Goal: Task Accomplishment & Management: Complete application form

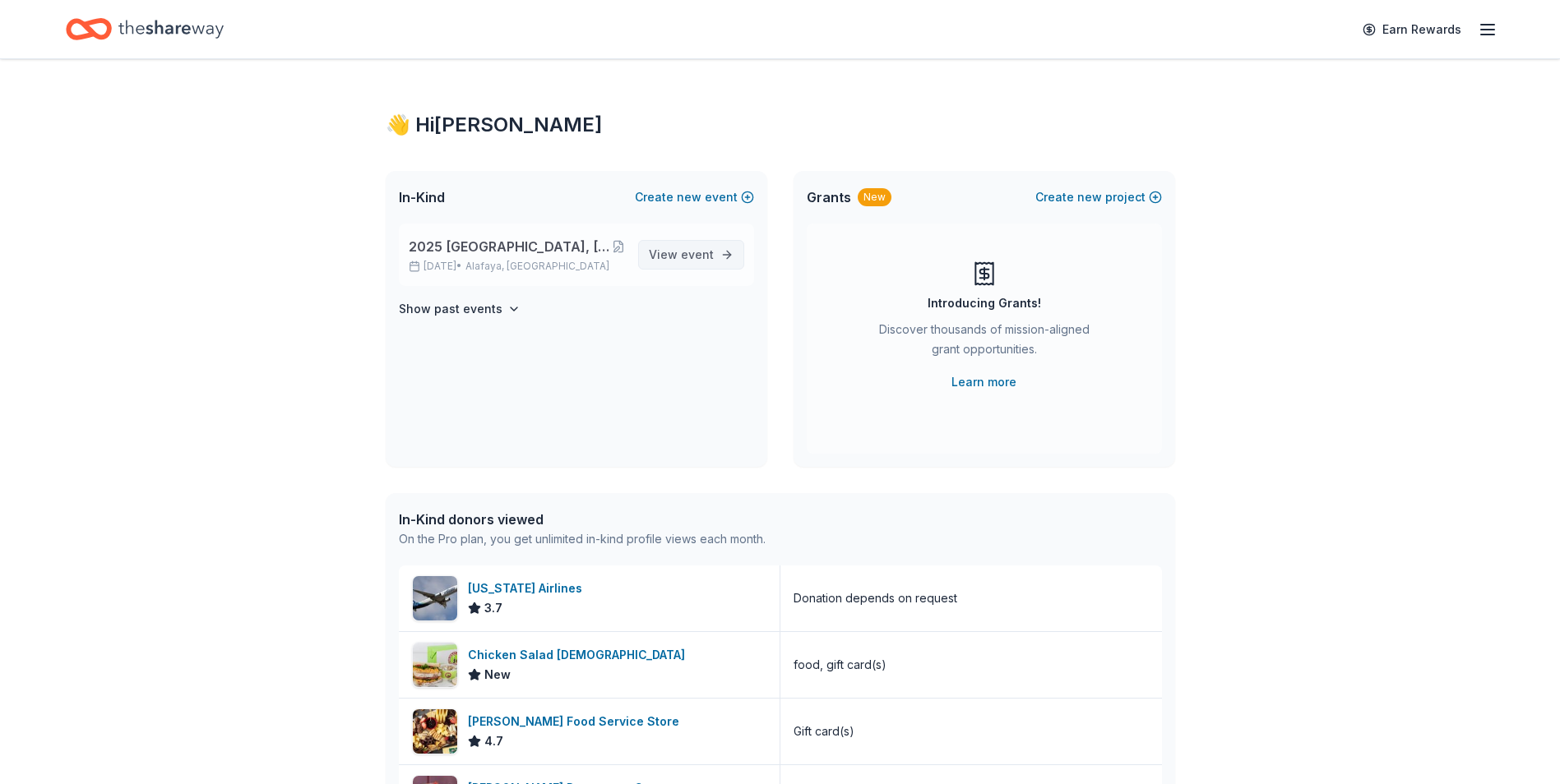
click at [690, 241] on link "View event" at bounding box center [691, 255] width 106 height 30
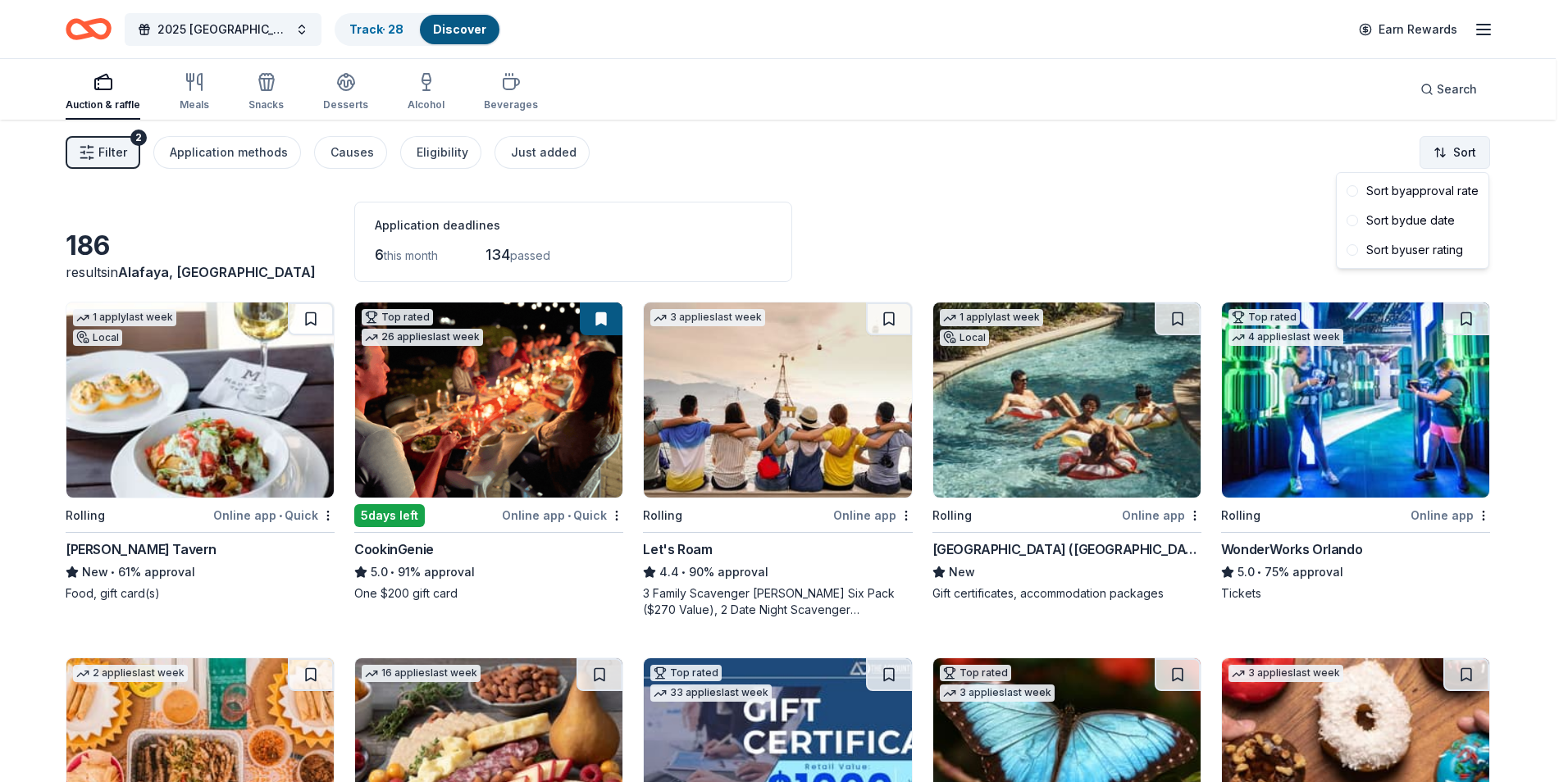
click at [1465, 149] on html "2025 [GEOGRAPHIC_DATA], [GEOGRAPHIC_DATA] 449th Bomb Group WWII Reunion Track ·…" at bounding box center [784, 391] width 1568 height 782
click at [1433, 222] on div "Sort by due date" at bounding box center [1412, 221] width 145 height 30
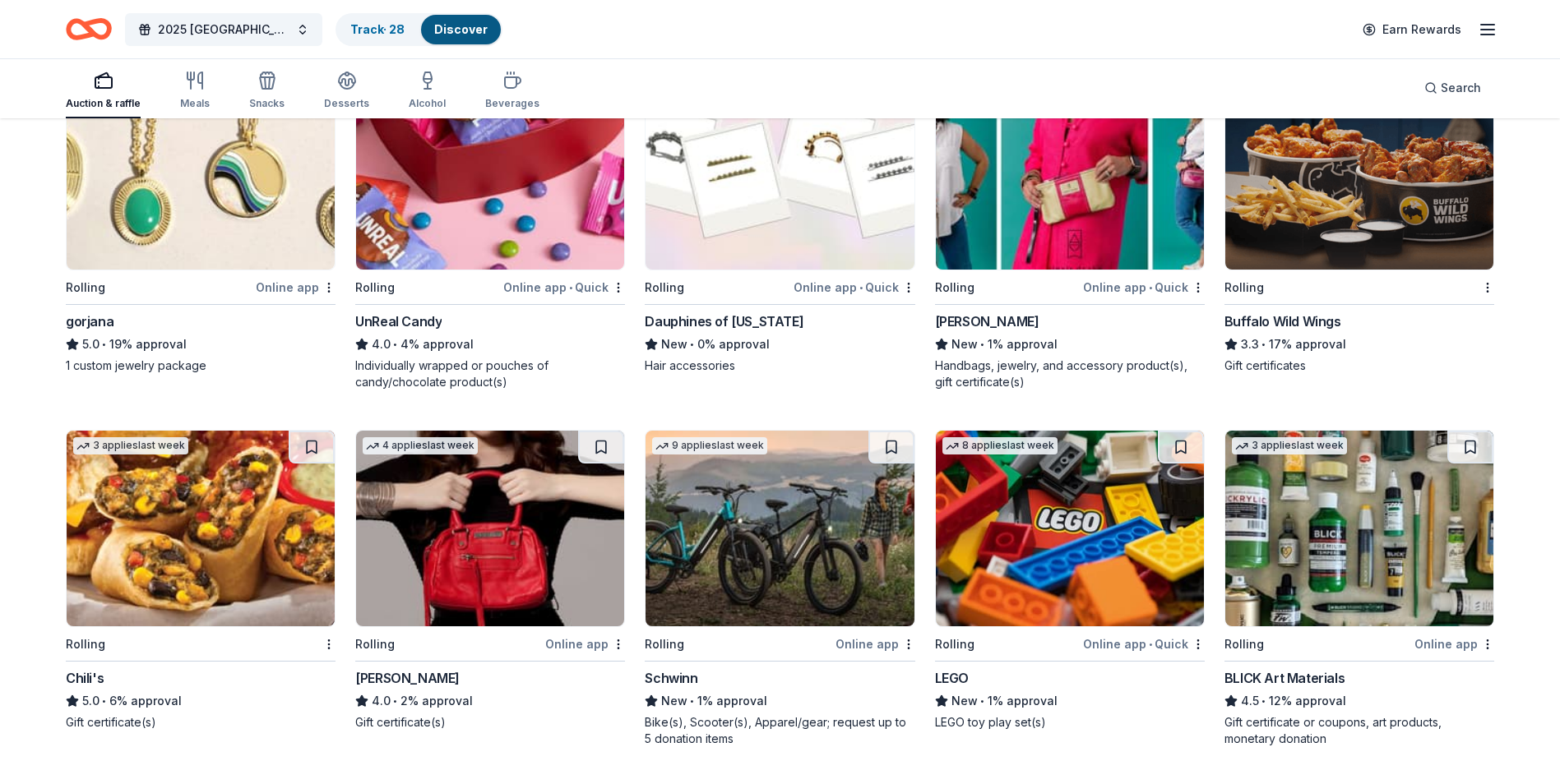
scroll to position [2047, 0]
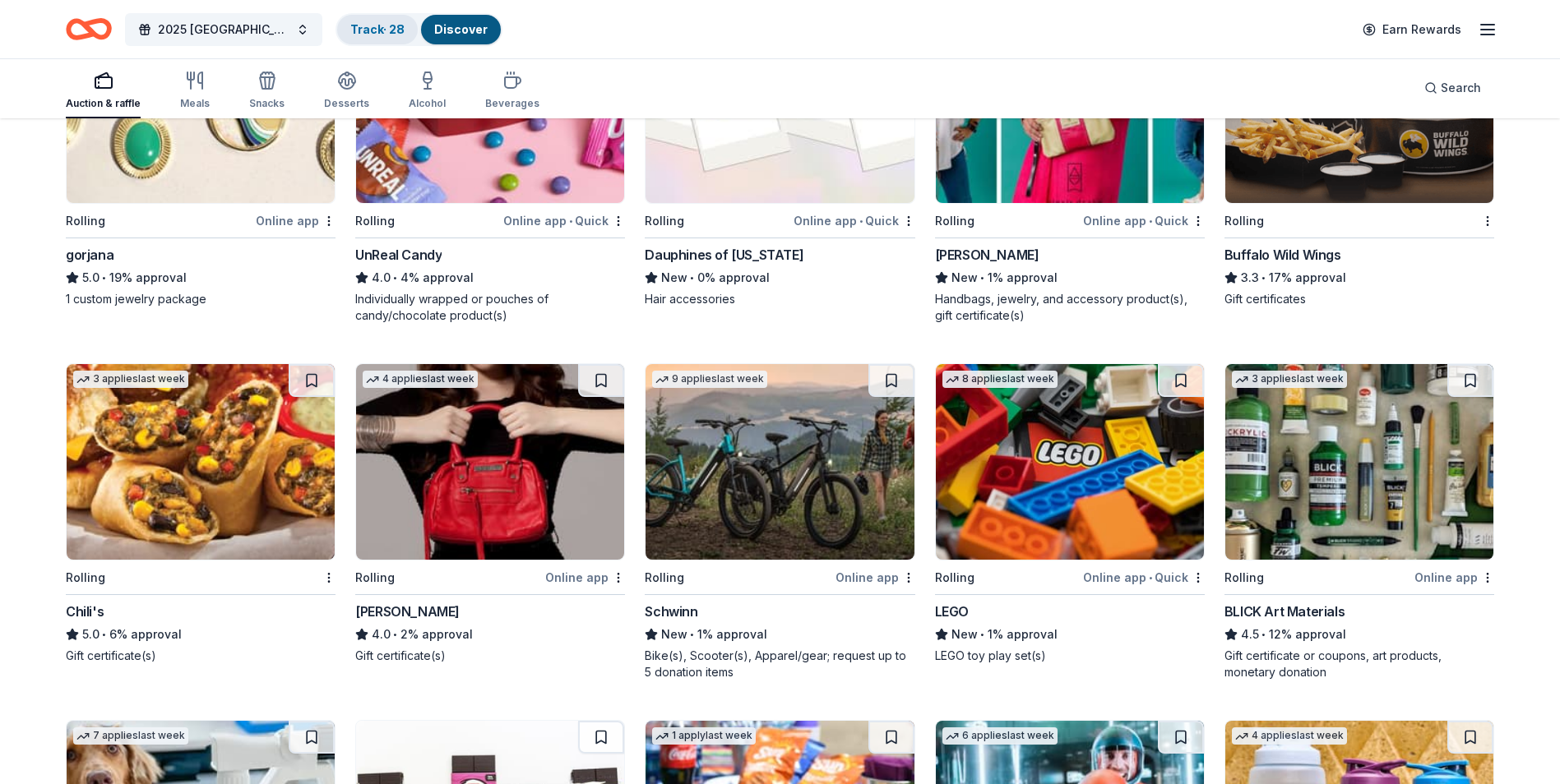
click at [370, 27] on link "Track · 28" at bounding box center [377, 29] width 55 height 14
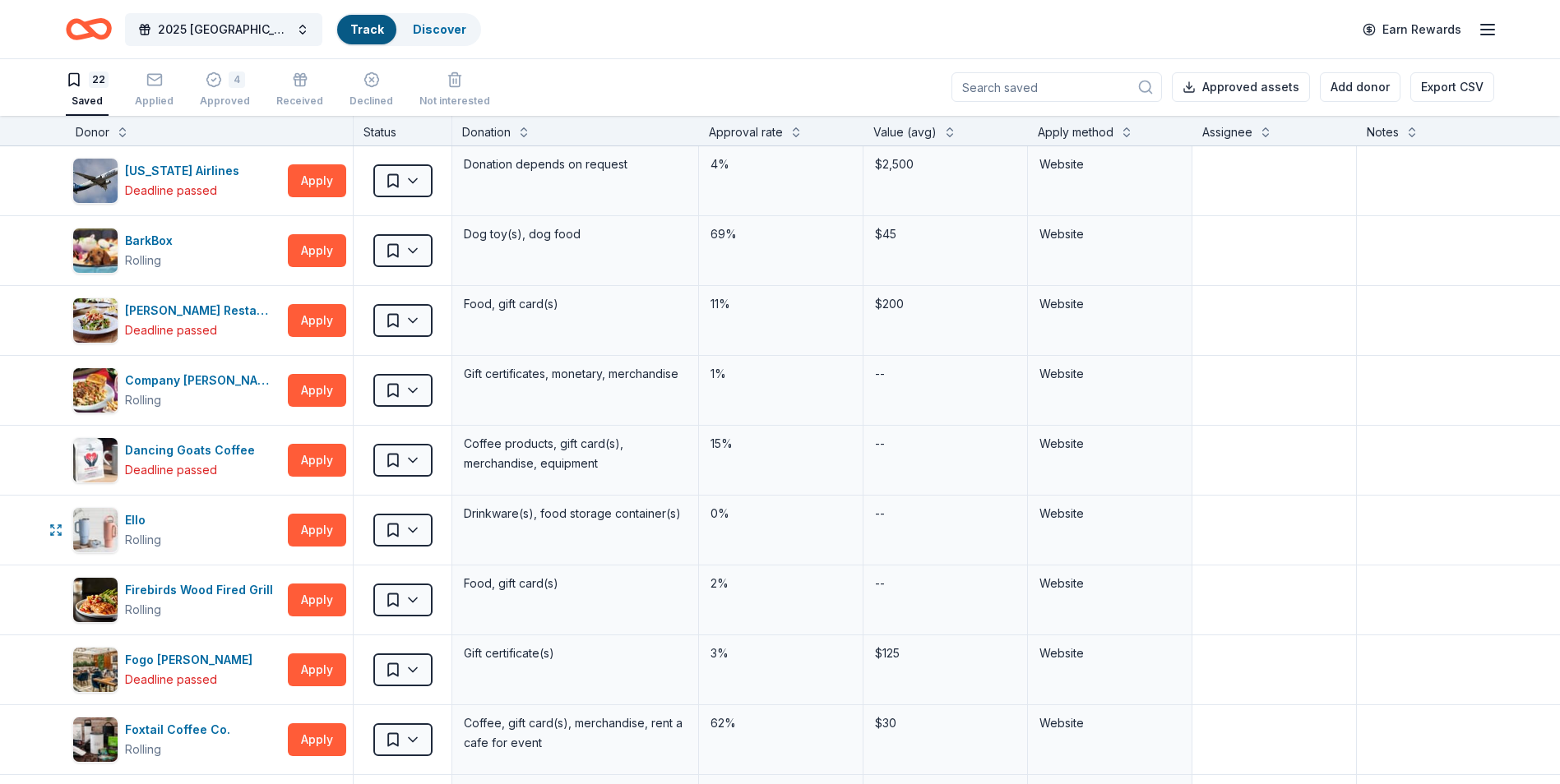
scroll to position [1, 0]
click at [175, 188] on div "Deadline passed" at bounding box center [170, 190] width 92 height 19
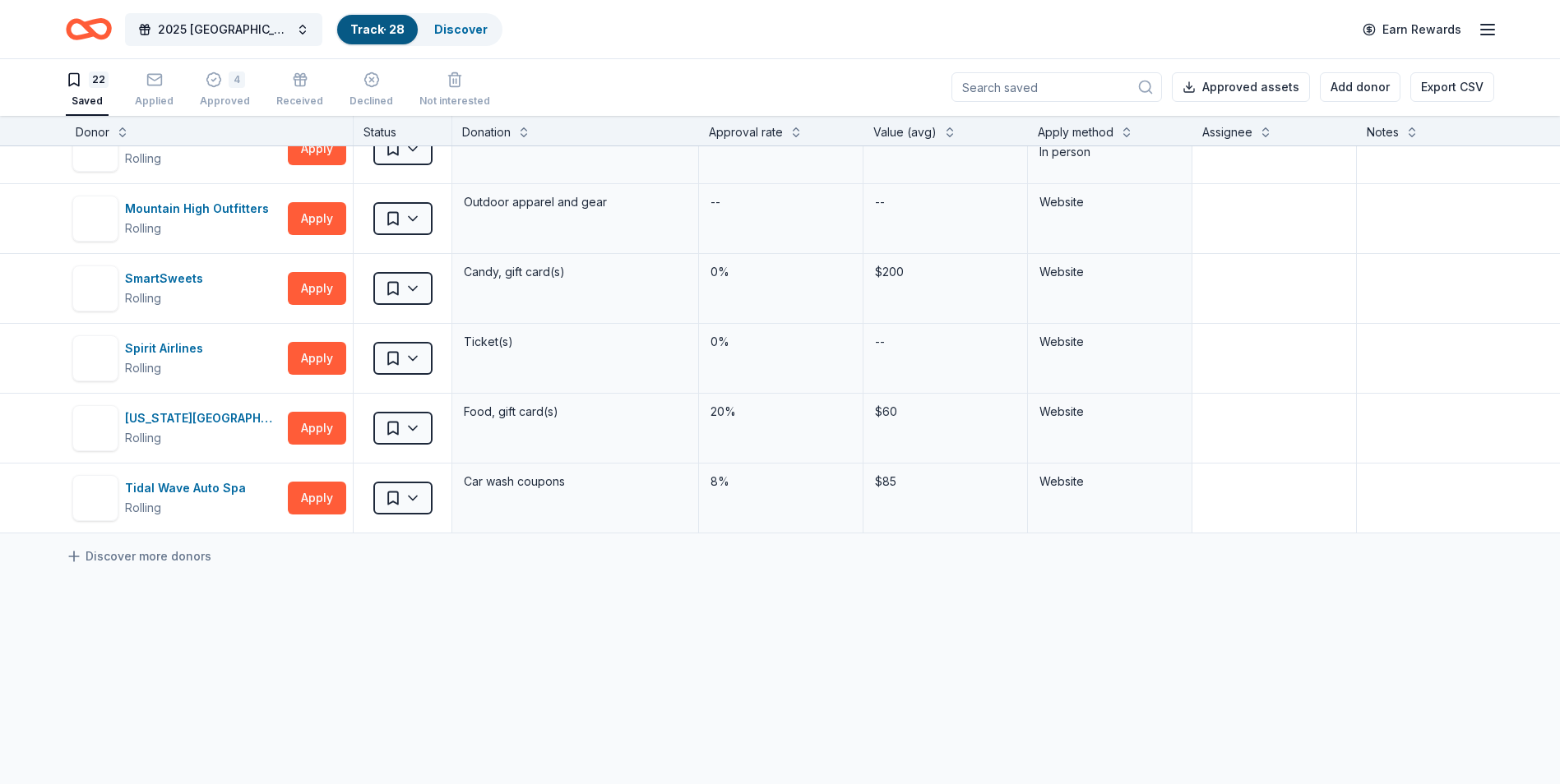
scroll to position [1151, 0]
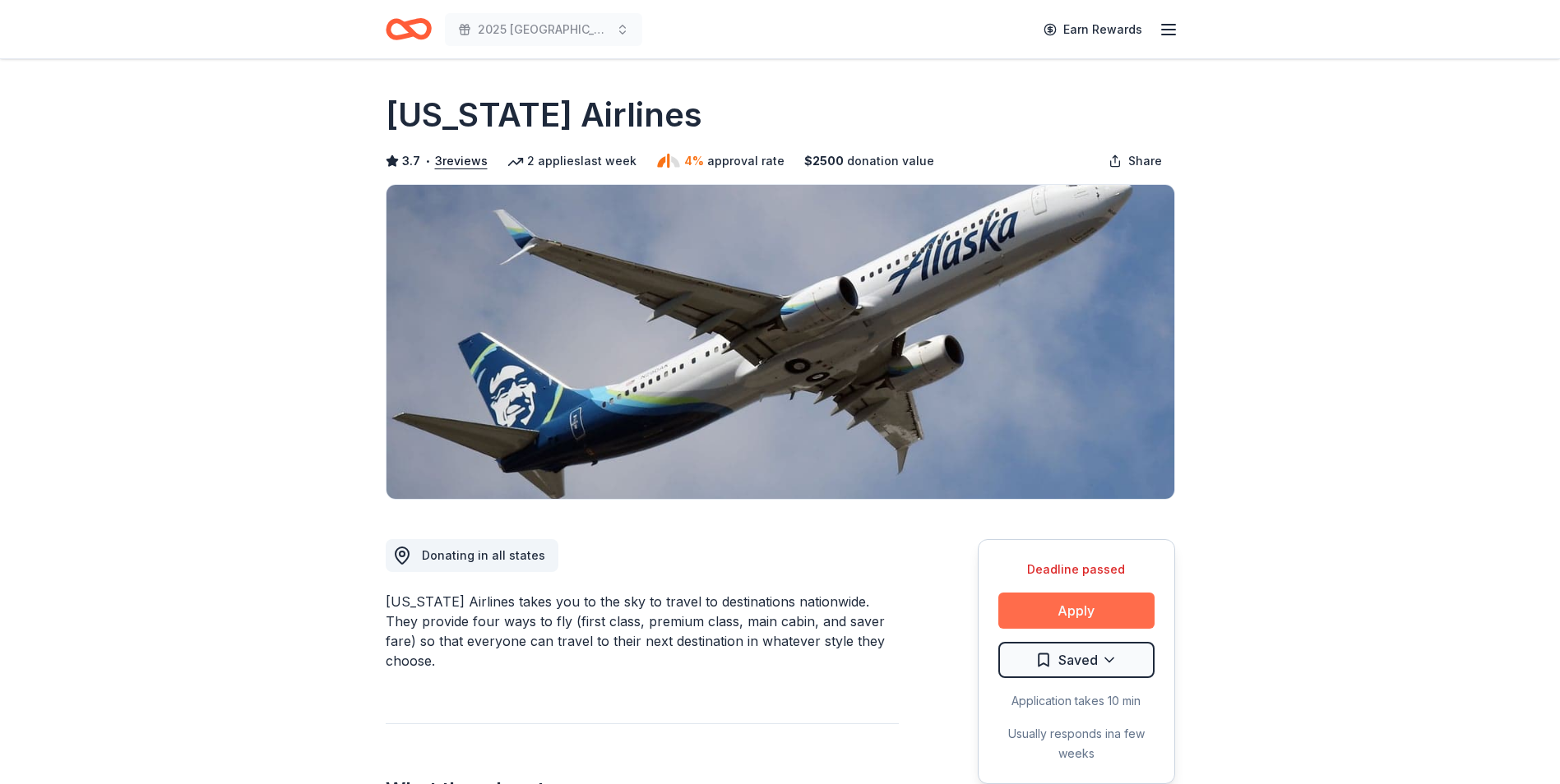
click at [1095, 607] on button "Apply" at bounding box center [1076, 610] width 156 height 36
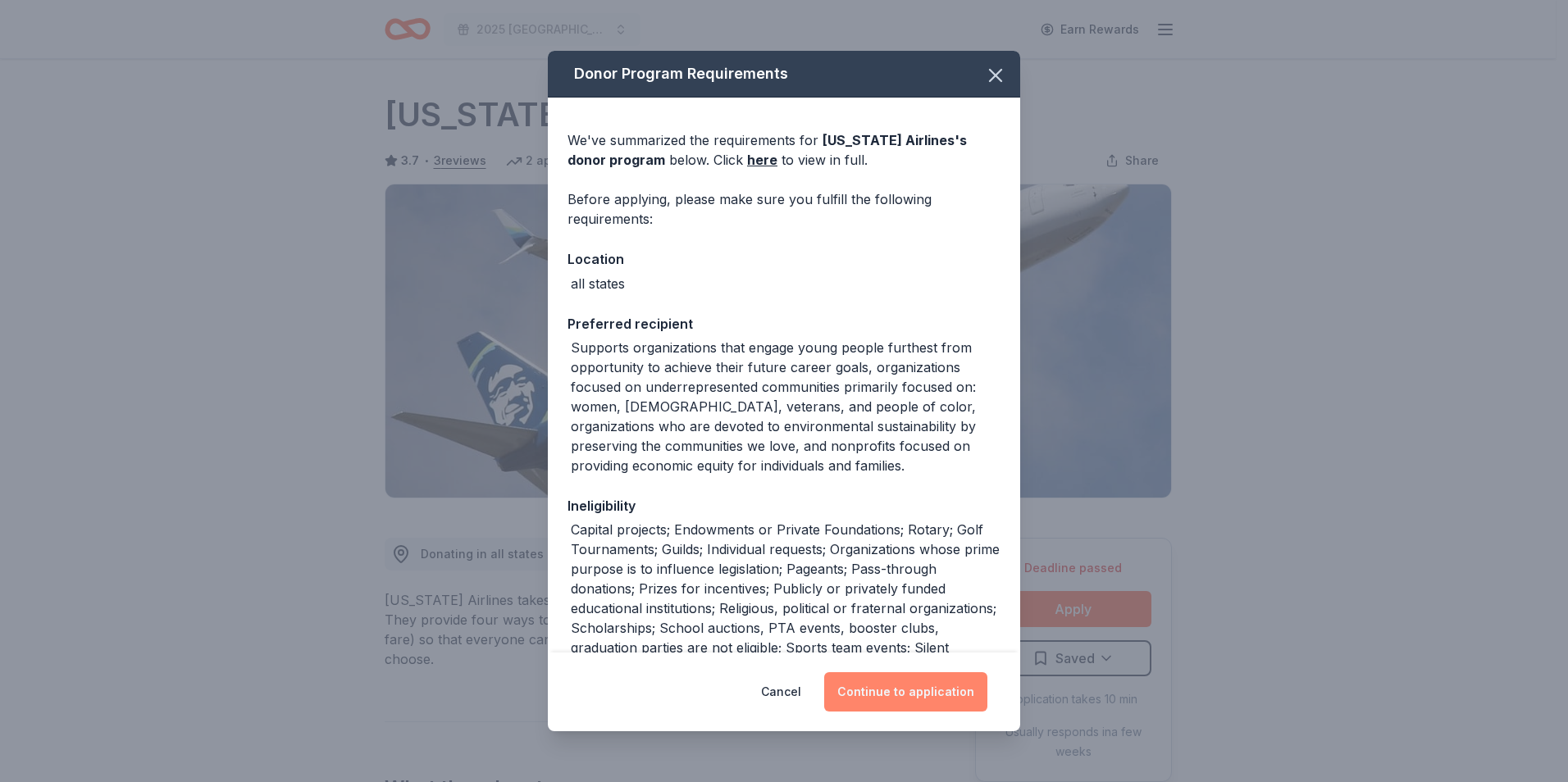
drag, startPoint x: 951, startPoint y: 689, endPoint x: 971, endPoint y: 681, distance: 21.5
click at [951, 690] on button "Continue to application" at bounding box center [906, 692] width 163 height 40
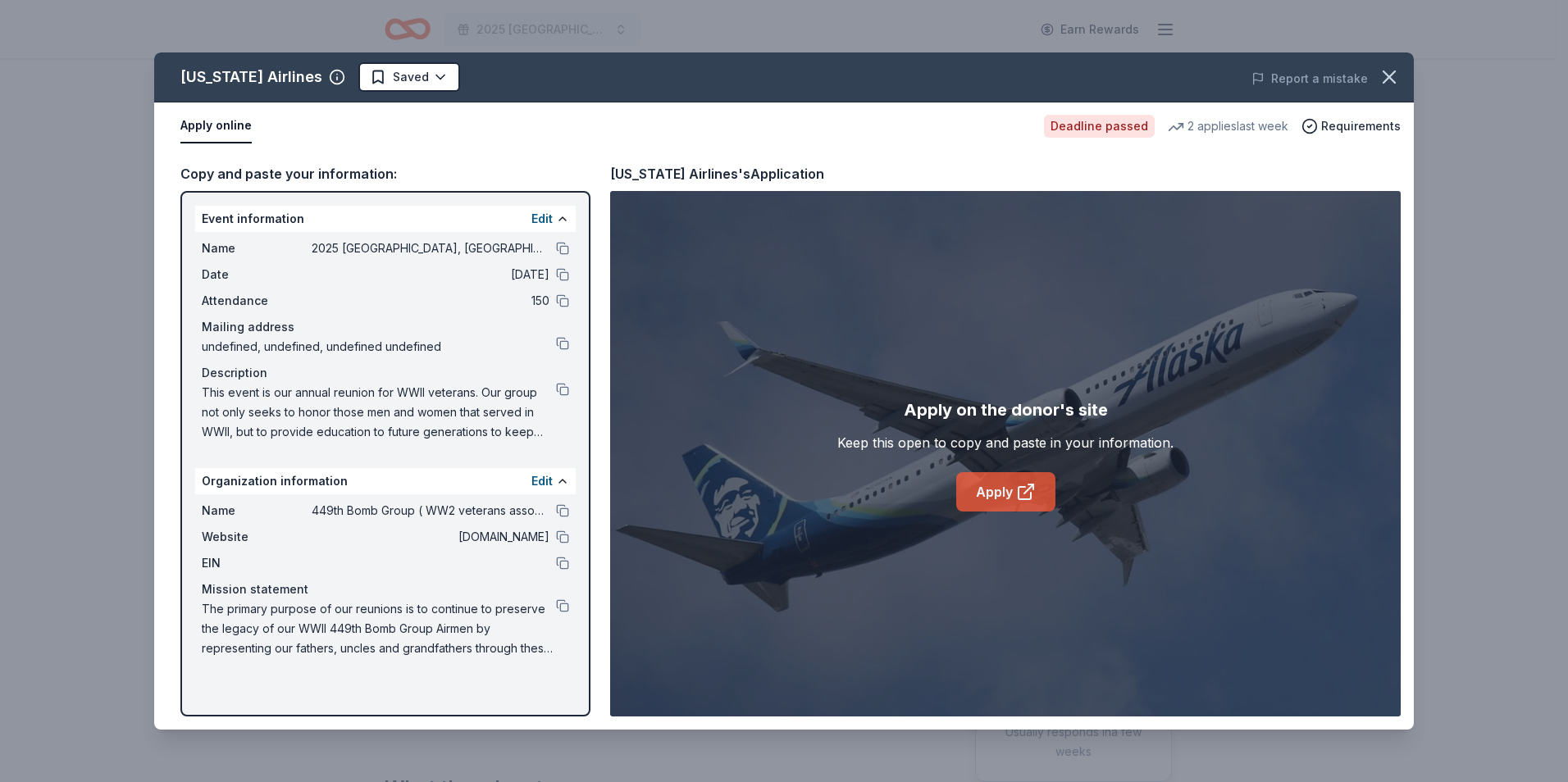
click at [991, 498] on link "Apply" at bounding box center [1006, 492] width 99 height 40
